Goal: Information Seeking & Learning: Learn about a topic

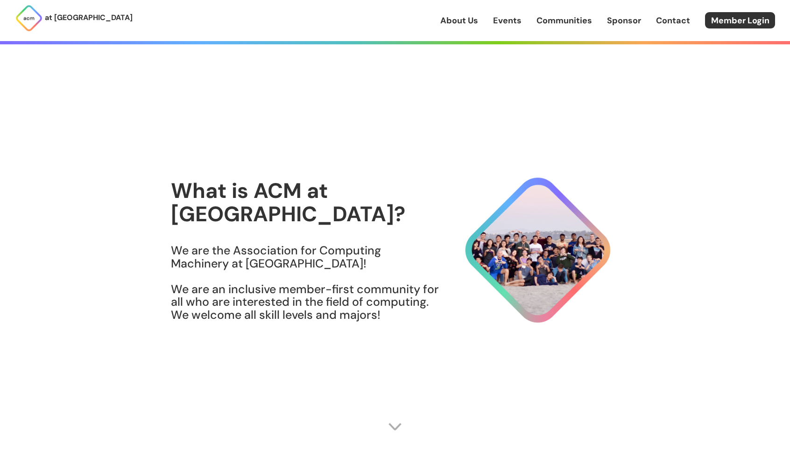
click at [274, 190] on h1 "What is ACM at [GEOGRAPHIC_DATA]?" at bounding box center [305, 202] width 269 height 46
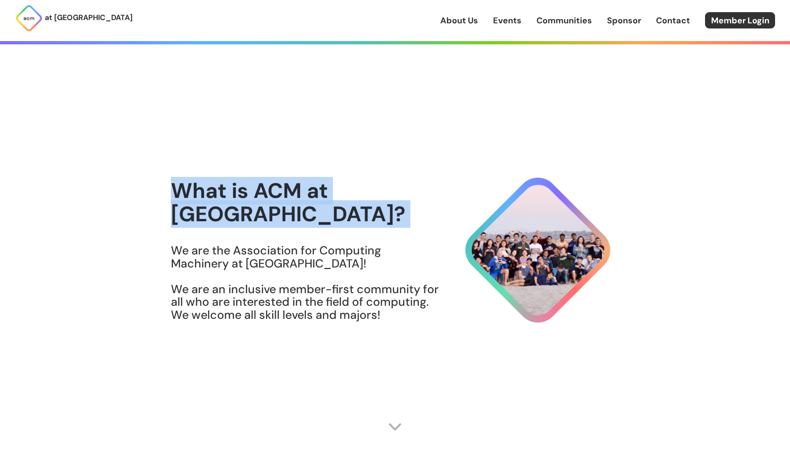
click at [274, 190] on h1 "What is ACM at [GEOGRAPHIC_DATA]?" at bounding box center [305, 202] width 269 height 46
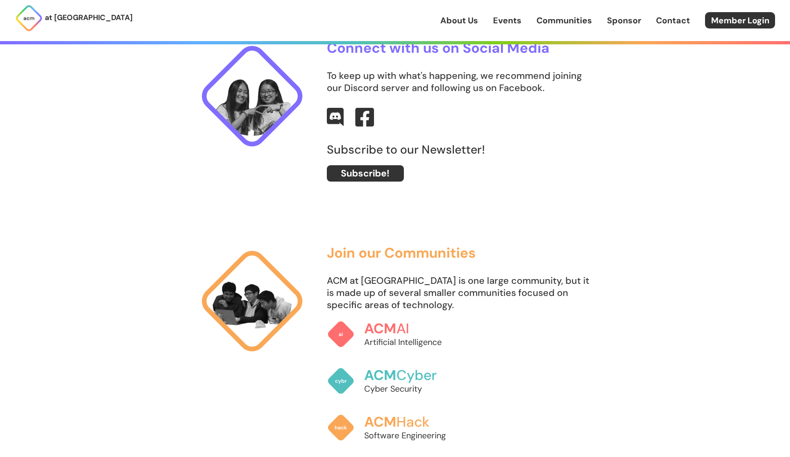
scroll to position [674, 0]
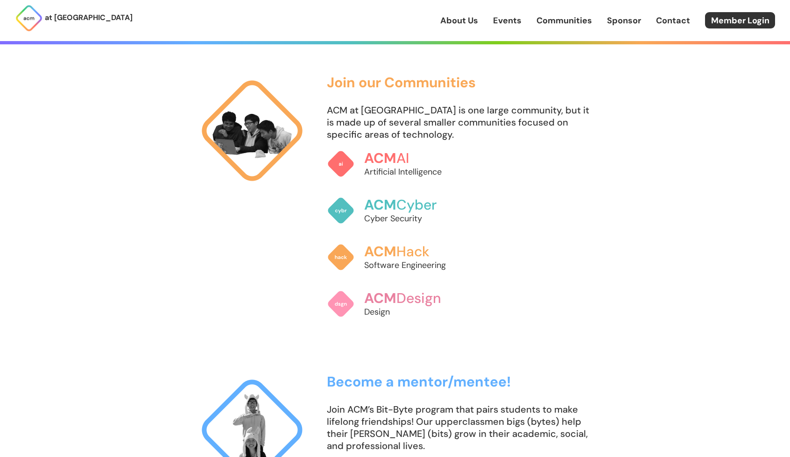
click at [274, 190] on div "Join our Communities ACM at [GEOGRAPHIC_DATA] is one large community, but it is…" at bounding box center [395, 201] width 398 height 253
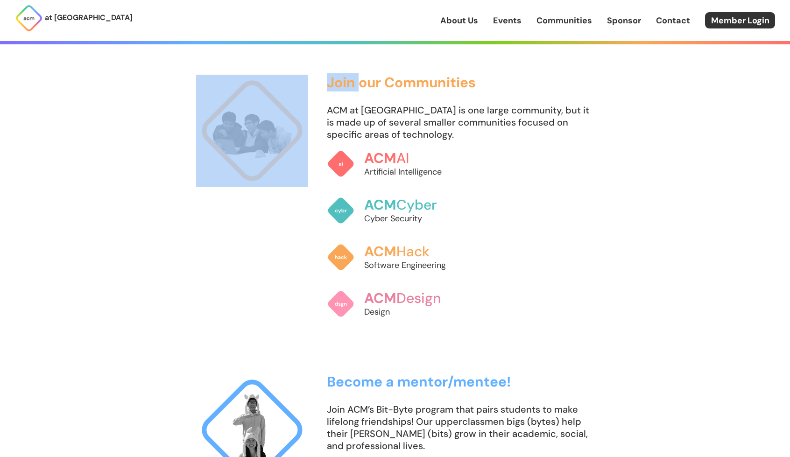
click at [274, 190] on div "Join our Communities ACM at [GEOGRAPHIC_DATA] is one large community, but it is…" at bounding box center [395, 201] width 398 height 253
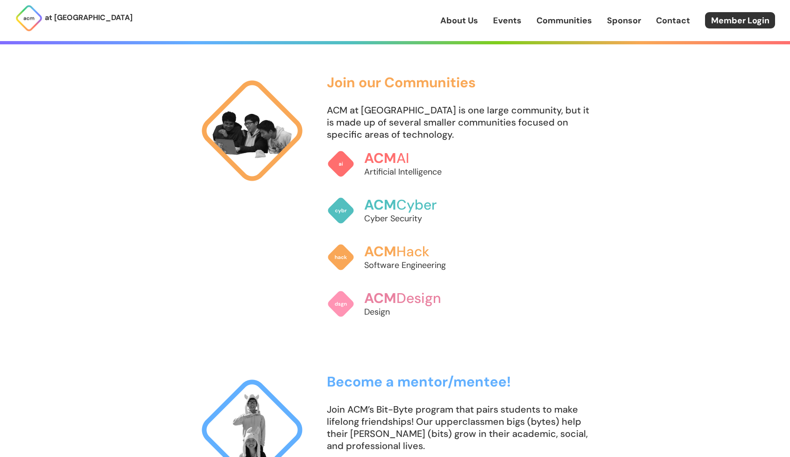
click at [420, 108] on p "ACM at [GEOGRAPHIC_DATA] is one large community, but it is made up of several s…" at bounding box center [460, 122] width 267 height 36
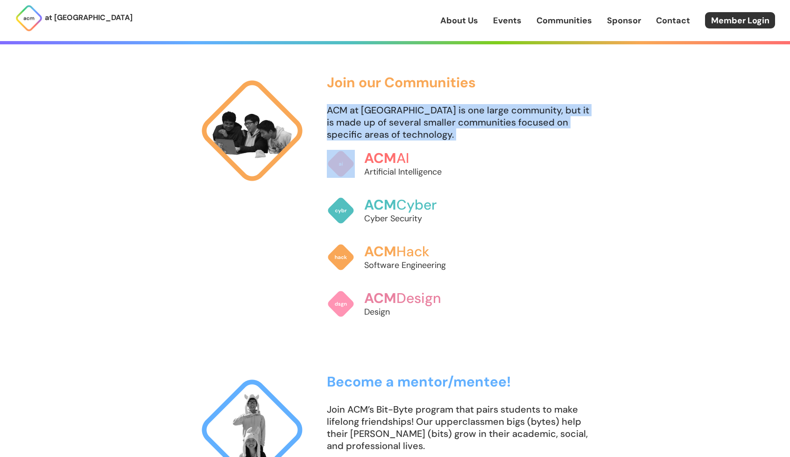
click at [420, 108] on p "ACM at [GEOGRAPHIC_DATA] is one large community, but it is made up of several s…" at bounding box center [460, 122] width 267 height 36
drag, startPoint x: 514, startPoint y: 25, endPoint x: 503, endPoint y: 26, distance: 11.2
click at [503, 26] on link "Events" at bounding box center [507, 20] width 28 height 12
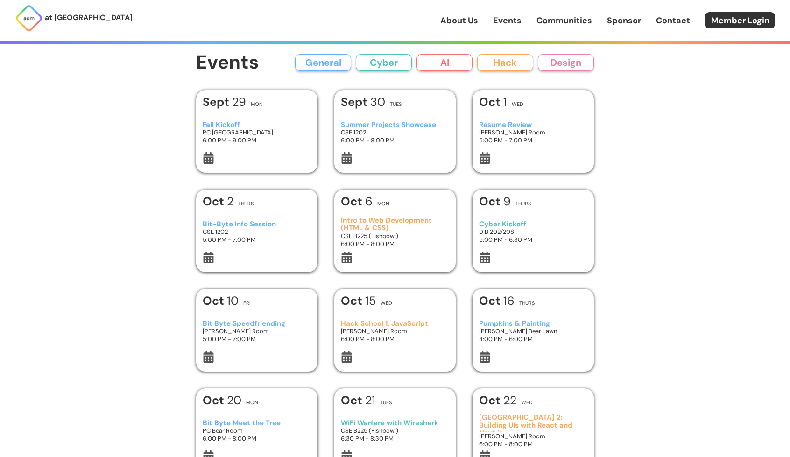
click at [444, 63] on button "AI" at bounding box center [444, 62] width 56 height 17
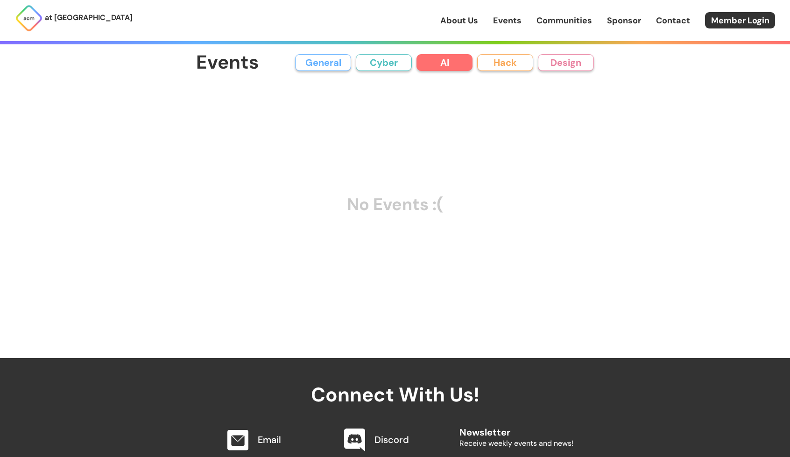
click at [393, 63] on button "Cyber" at bounding box center [384, 62] width 56 height 17
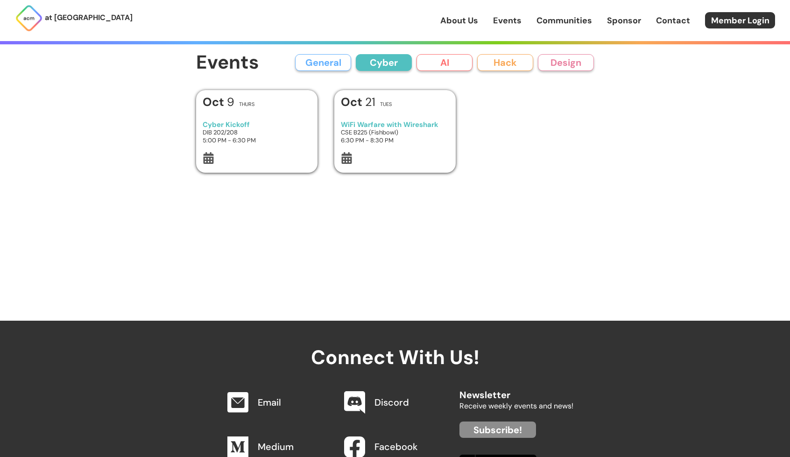
click at [324, 56] on button "General" at bounding box center [323, 62] width 56 height 17
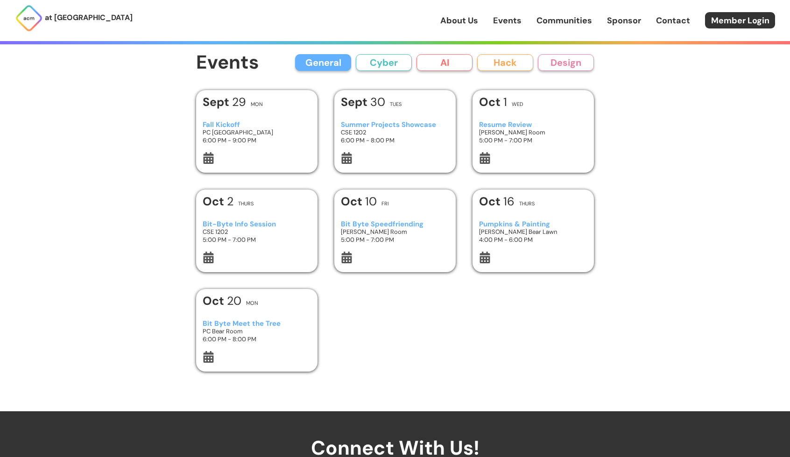
click at [455, 58] on button "AI" at bounding box center [444, 62] width 56 height 17
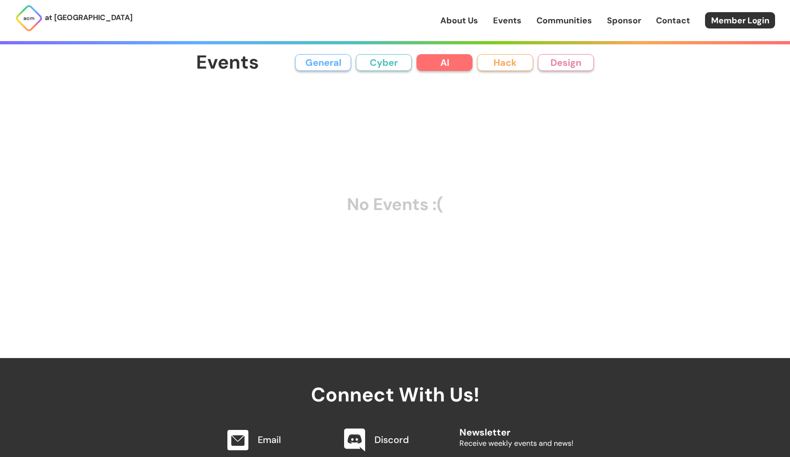
click at [466, 11] on div "at [GEOGRAPHIC_DATA] About Us Events Communities Sponsor Contact Member Login" at bounding box center [395, 20] width 790 height 41
click at [464, 18] on link "About Us" at bounding box center [459, 20] width 38 height 12
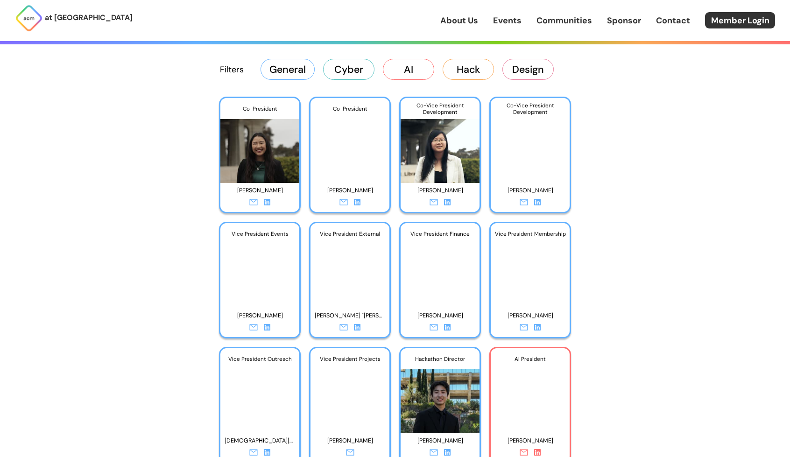
scroll to position [1550, 0]
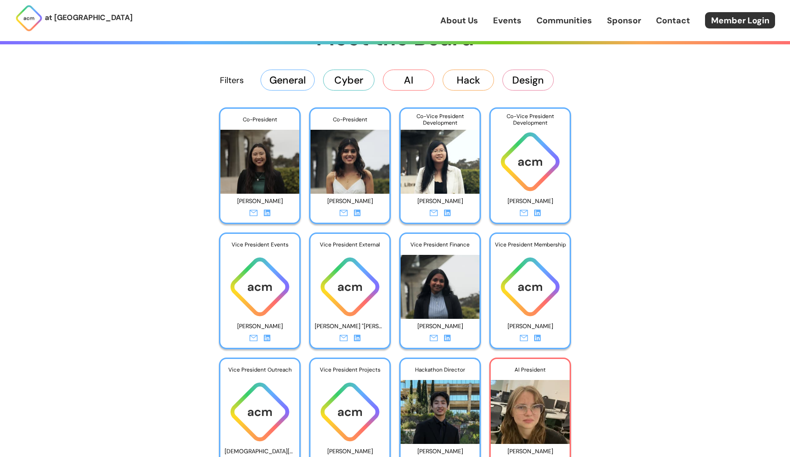
click at [386, 75] on button "AI" at bounding box center [408, 80] width 51 height 21
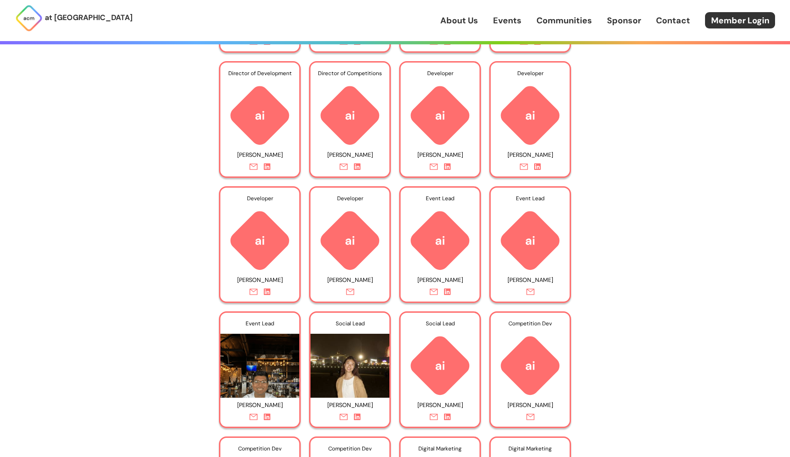
scroll to position [1720, 0]
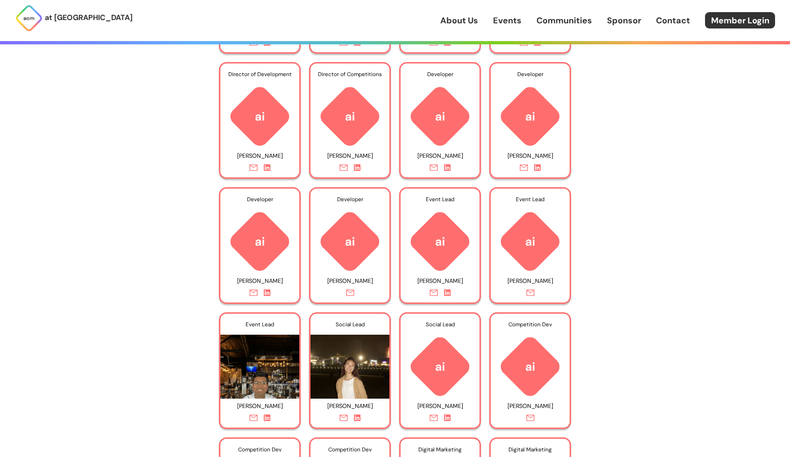
click at [427, 202] on div "Event Lead" at bounding box center [439, 199] width 79 height 21
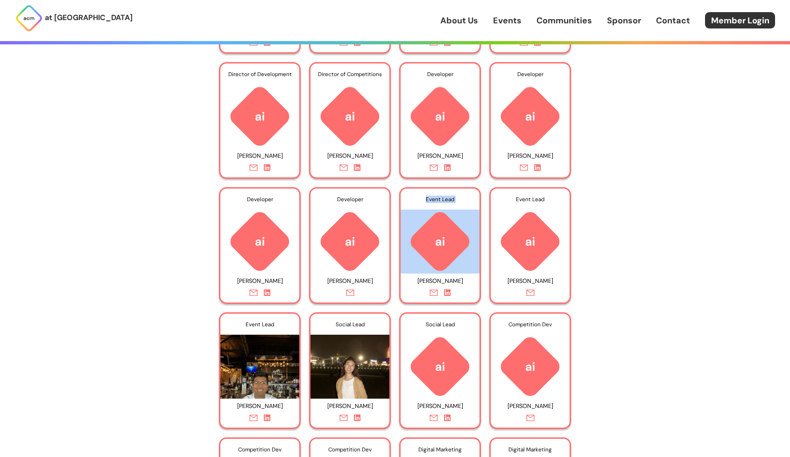
click at [427, 202] on div "Event Lead" at bounding box center [439, 199] width 79 height 21
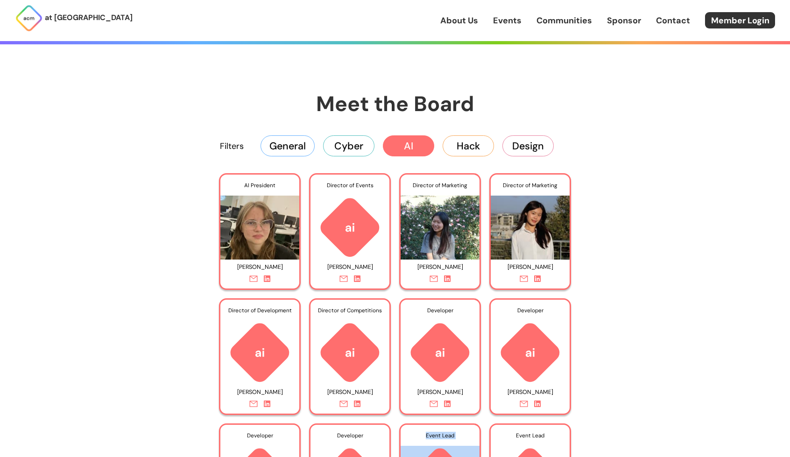
scroll to position [1424, 0]
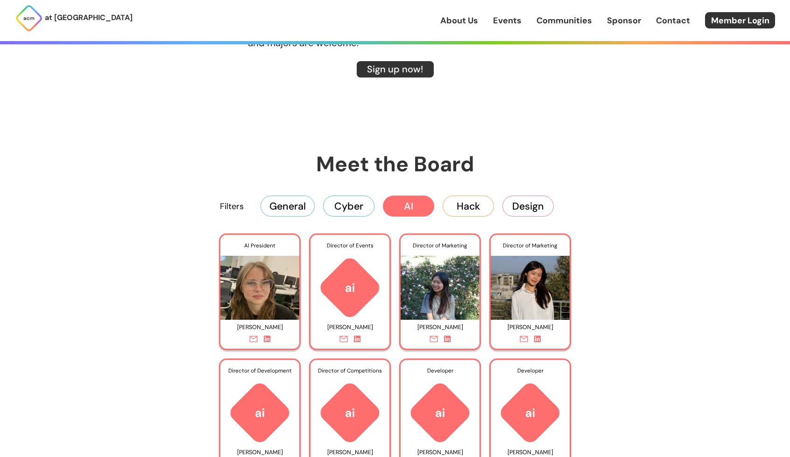
click at [296, 202] on button "General" at bounding box center [287, 206] width 54 height 21
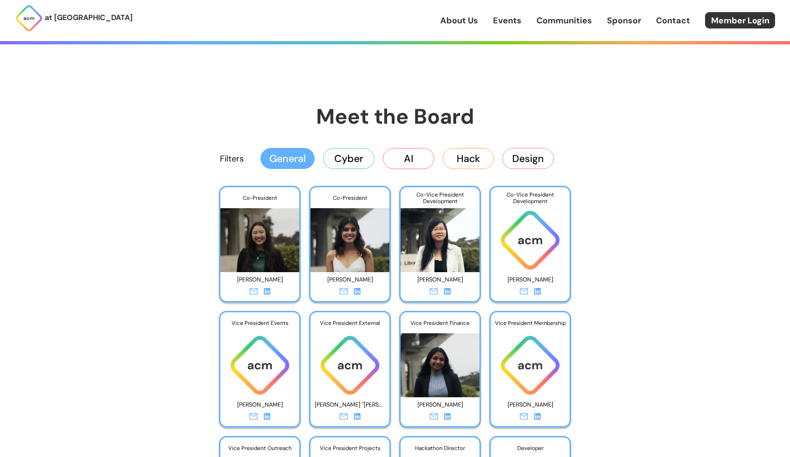
scroll to position [1471, 0]
click at [282, 162] on button "General" at bounding box center [287, 158] width 54 height 21
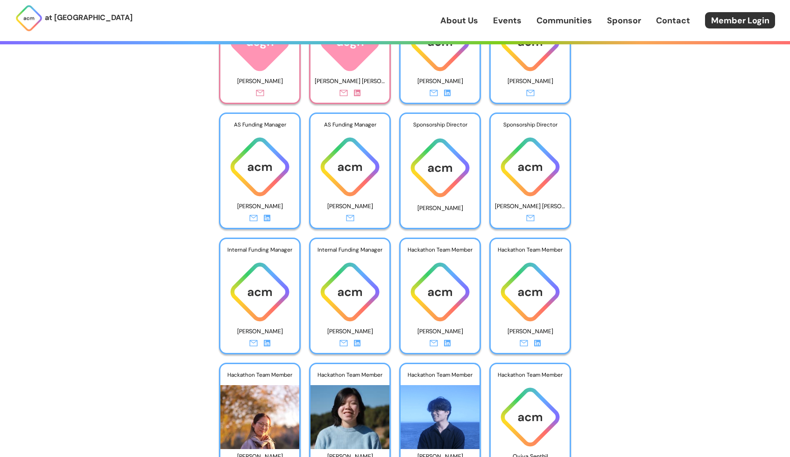
scroll to position [2660, 0]
